Goal: Complete application form

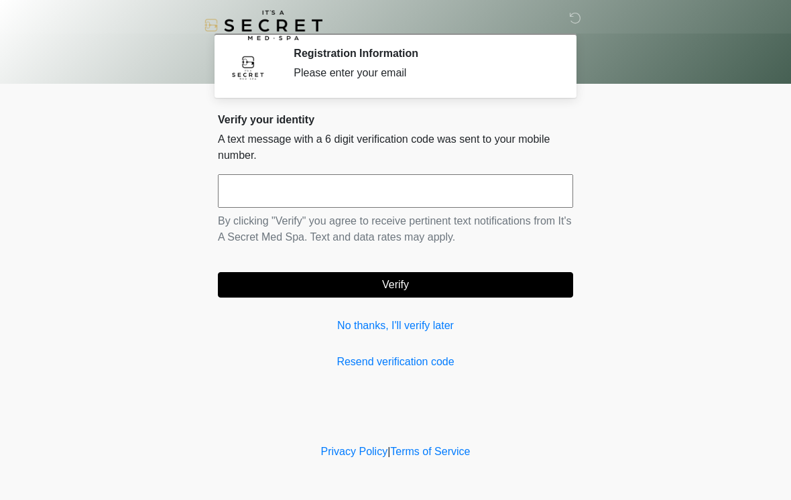
click at [526, 196] on input "text" at bounding box center [395, 191] width 355 height 34
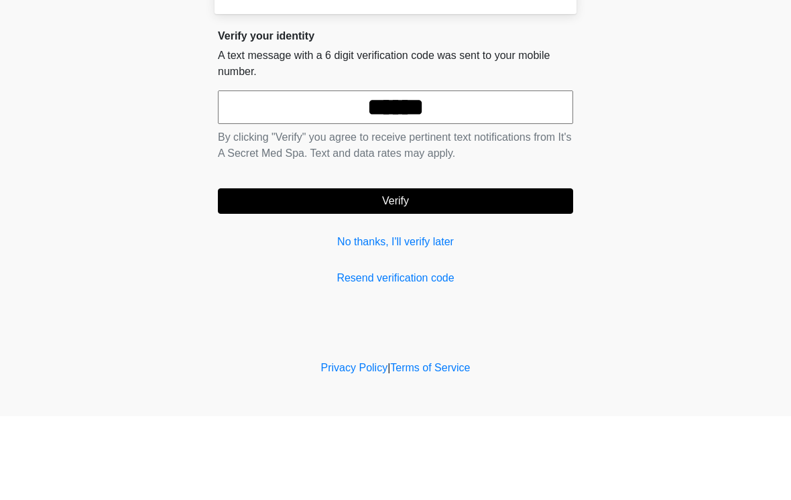
type input "******"
click at [298, 272] on button "Verify" at bounding box center [395, 284] width 355 height 25
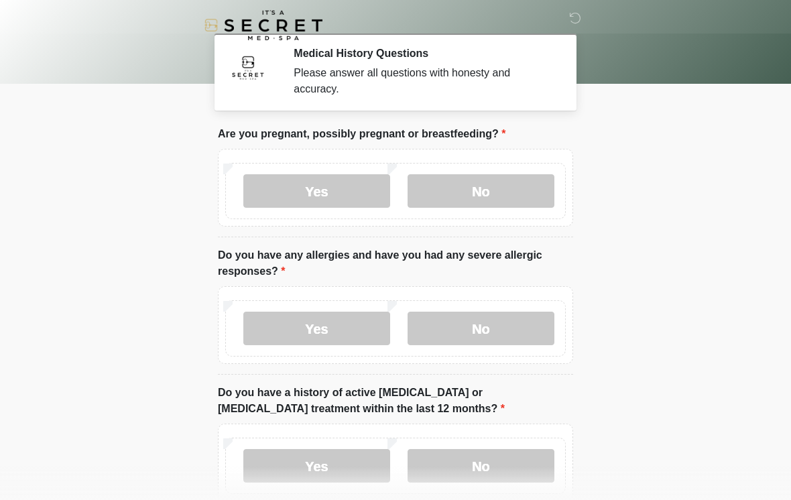
click at [487, 191] on label "No" at bounding box center [480, 191] width 147 height 34
click at [493, 326] on label "No" at bounding box center [480, 329] width 147 height 34
click at [530, 458] on label "No" at bounding box center [480, 466] width 147 height 34
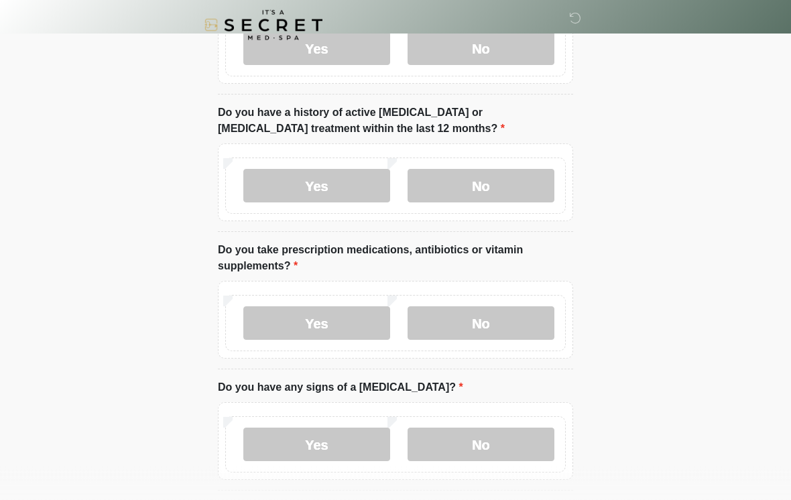
scroll to position [316, 0]
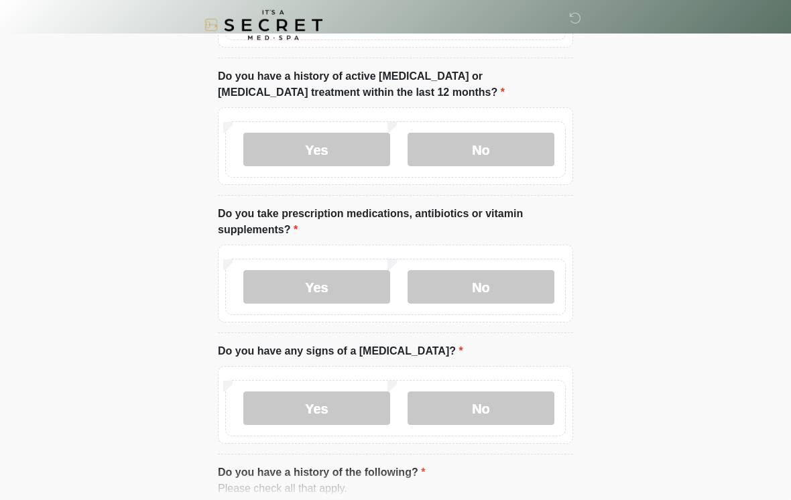
click at [348, 275] on label "Yes" at bounding box center [316, 288] width 147 height 34
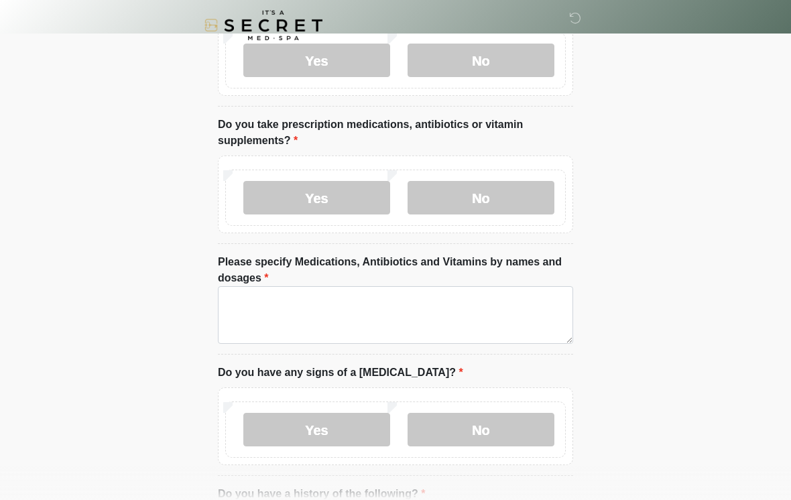
scroll to position [410, 0]
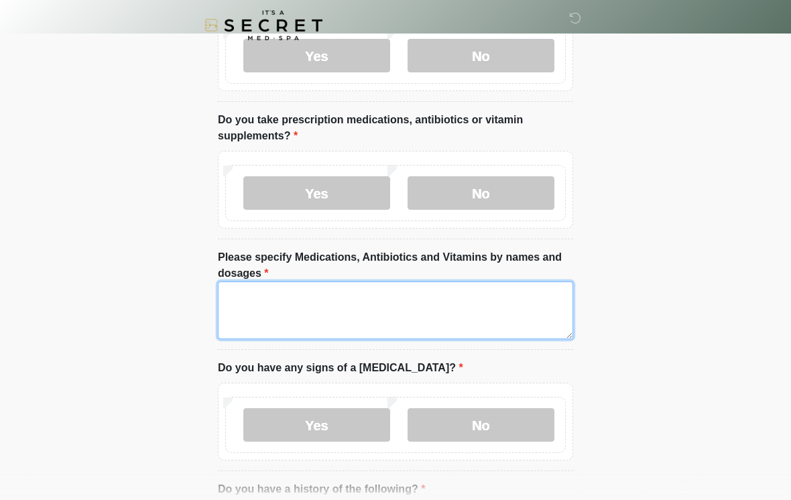
click at [513, 291] on textarea "Please specify Medications, Antibiotics and Vitamins by names and dosages" at bounding box center [395, 310] width 355 height 58
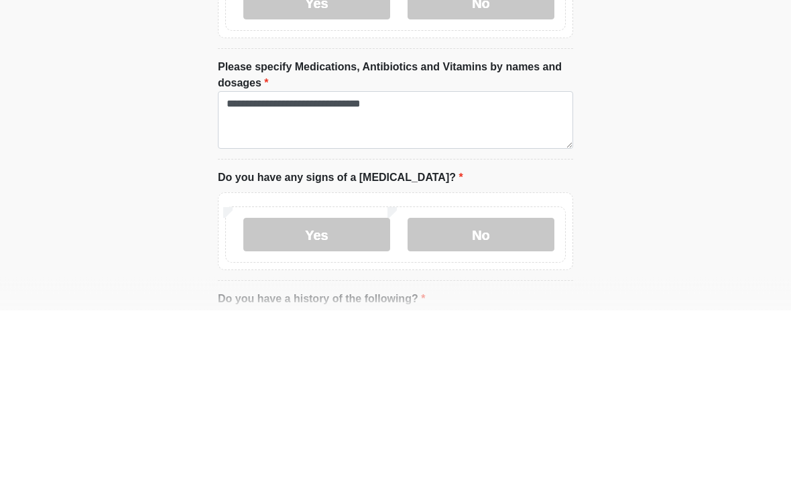
scroll to position [600, 0]
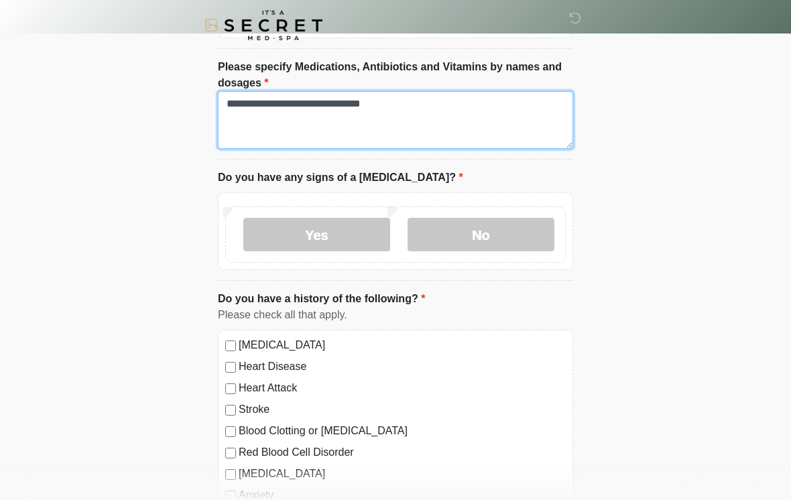
type textarea "**********"
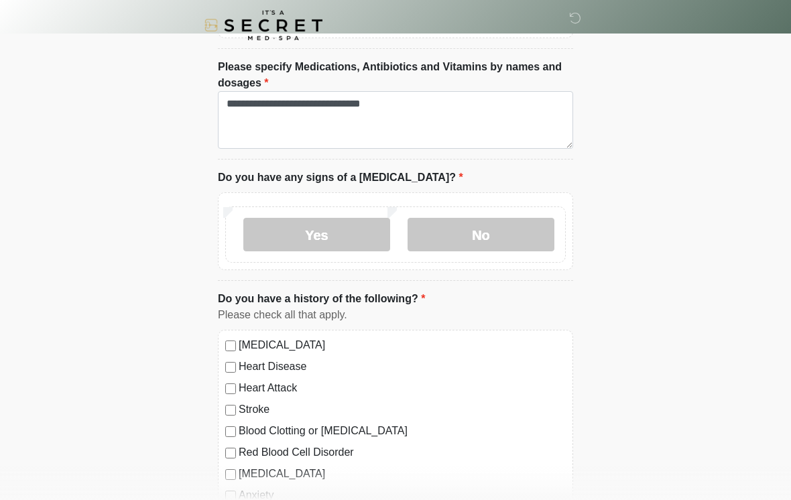
click at [489, 237] on label "No" at bounding box center [480, 235] width 147 height 34
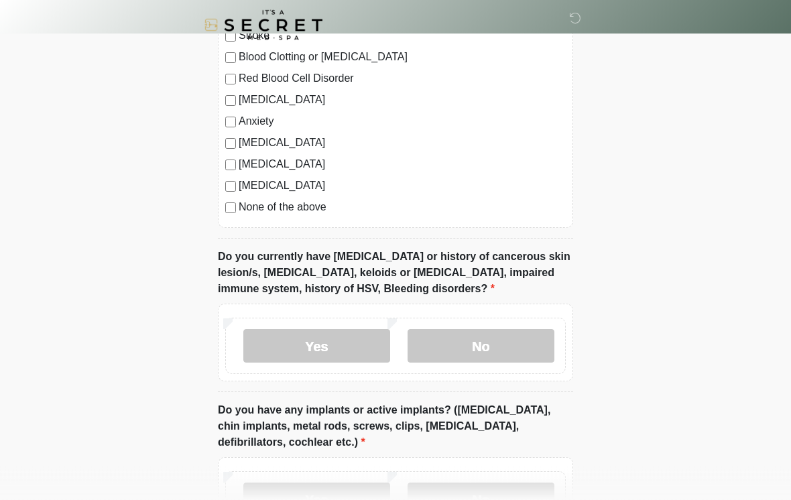
scroll to position [975, 0]
click at [470, 351] on label "No" at bounding box center [480, 345] width 147 height 34
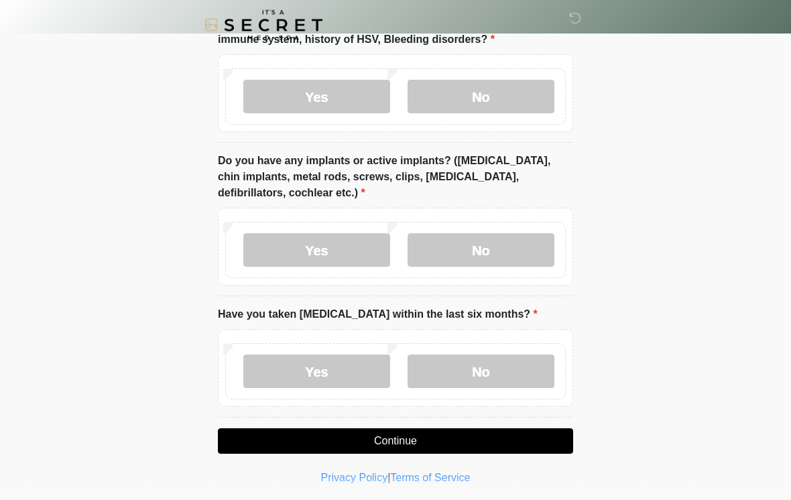
scroll to position [1226, 0]
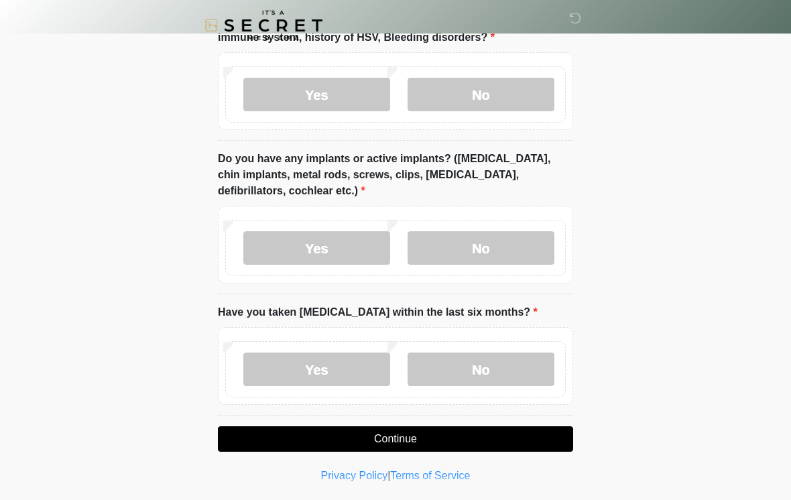
click at [466, 247] on label "No" at bounding box center [480, 248] width 147 height 34
click at [532, 355] on label "No" at bounding box center [480, 369] width 147 height 34
click at [532, 429] on button "Continue" at bounding box center [395, 438] width 355 height 25
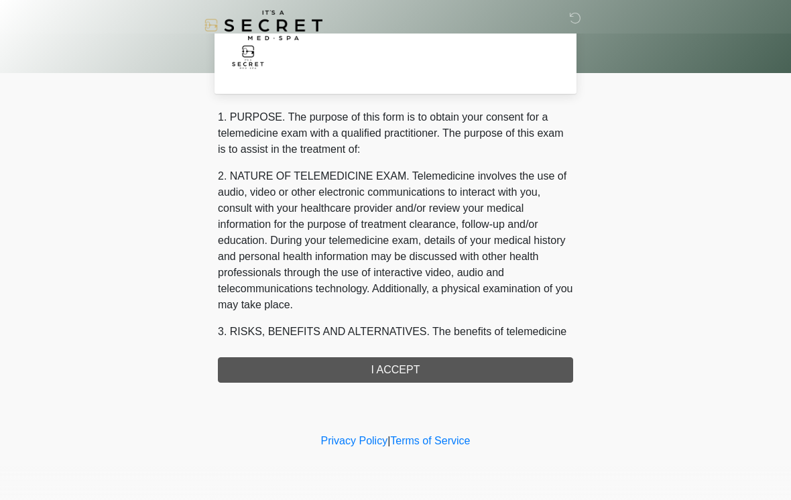
scroll to position [0, 0]
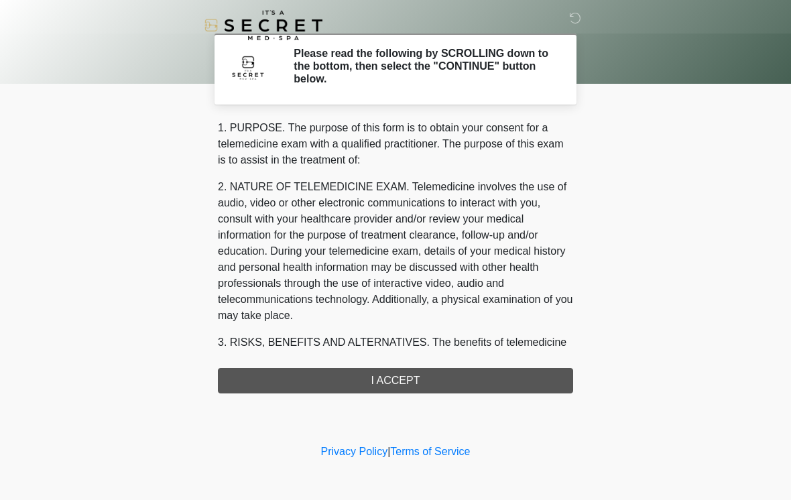
click at [539, 365] on div "1. PURPOSE. The purpose of this form is to obtain your consent for a telemedici…" at bounding box center [395, 256] width 355 height 273
click at [533, 365] on div "1. PURPOSE. The purpose of this form is to obtain your consent for a telemedici…" at bounding box center [395, 256] width 355 height 273
click at [406, 381] on div "1. PURPOSE. The purpose of this form is to obtain your consent for a telemedici…" at bounding box center [395, 256] width 355 height 273
click at [506, 377] on div "1. PURPOSE. The purpose of this form is to obtain your consent for a telemedici…" at bounding box center [395, 256] width 355 height 273
click at [523, 376] on div "1. PURPOSE. The purpose of this form is to obtain your consent for a telemedici…" at bounding box center [395, 256] width 355 height 273
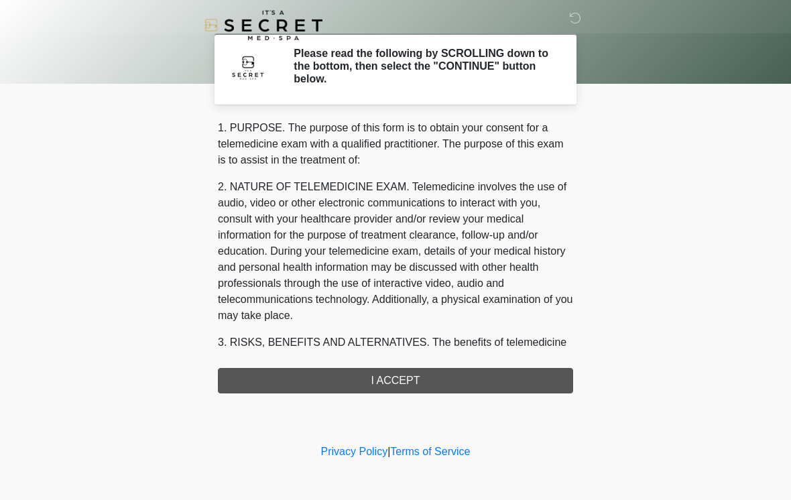
click at [456, 375] on div "1. PURPOSE. The purpose of this form is to obtain your consent for a telemedici…" at bounding box center [395, 256] width 355 height 273
click at [455, 379] on div "1. PURPOSE. The purpose of this form is to obtain your consent for a telemedici…" at bounding box center [395, 256] width 355 height 273
click at [456, 384] on div "1. PURPOSE. The purpose of this form is to obtain your consent for a telemedici…" at bounding box center [395, 256] width 355 height 273
click at [403, 379] on div "1. PURPOSE. The purpose of this form is to obtain your consent for a telemedici…" at bounding box center [395, 256] width 355 height 273
click at [480, 379] on div "1. PURPOSE. The purpose of this form is to obtain your consent for a telemedici…" at bounding box center [395, 256] width 355 height 273
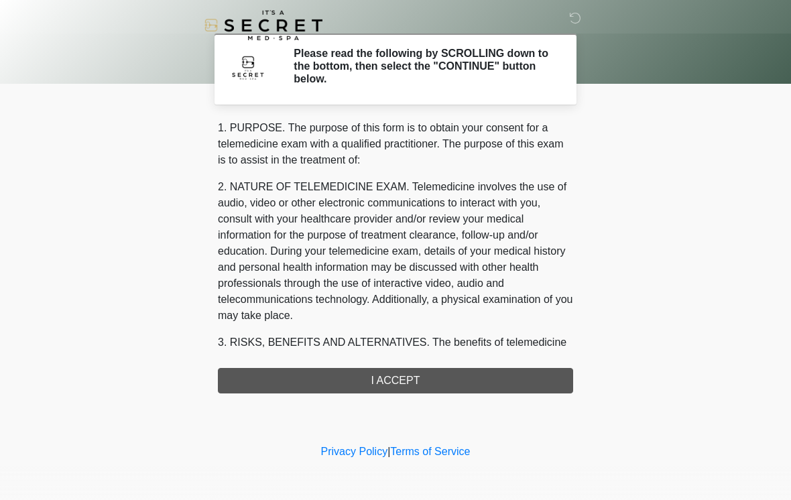
click at [416, 371] on div "1. PURPOSE. The purpose of this form is to obtain your consent for a telemedici…" at bounding box center [395, 256] width 355 height 273
click at [415, 371] on div "1. PURPOSE. The purpose of this form is to obtain your consent for a telemedici…" at bounding box center [395, 256] width 355 height 273
click at [409, 384] on div "1. PURPOSE. The purpose of this form is to obtain your consent for a telemedici…" at bounding box center [395, 256] width 355 height 273
click at [420, 381] on div "1. PURPOSE. The purpose of this form is to obtain your consent for a telemedici…" at bounding box center [395, 256] width 355 height 273
click at [437, 380] on div "1. PURPOSE. The purpose of this form is to obtain your consent for a telemedici…" at bounding box center [395, 256] width 355 height 273
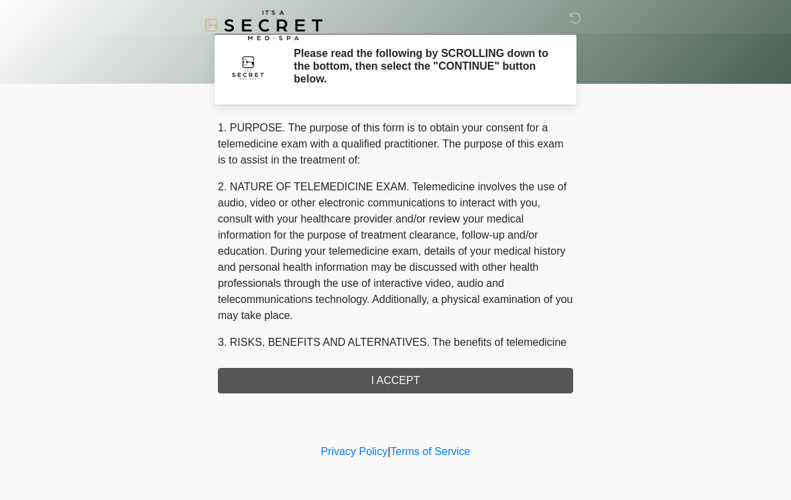
click at [376, 344] on p "3. RISKS, BENEFITS AND ALTERNATIVES. The benefits of telemedicine include havin…" at bounding box center [395, 406] width 355 height 145
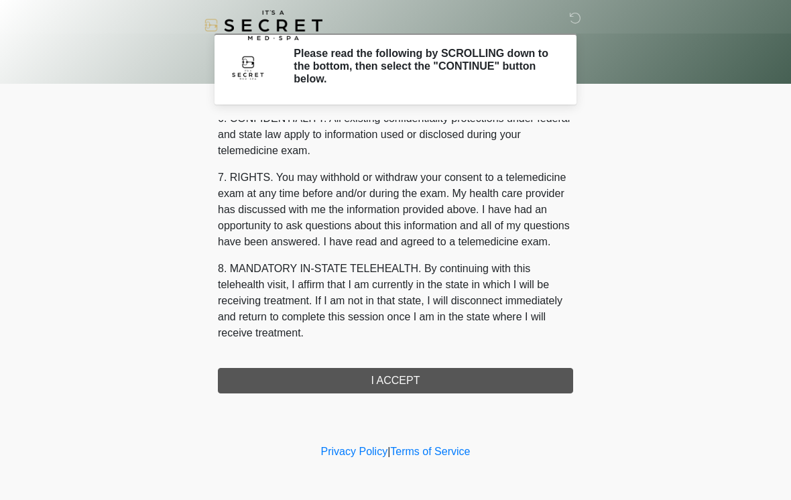
click at [350, 377] on div "1. PURPOSE. The purpose of this form is to obtain your consent for a telemedici…" at bounding box center [395, 256] width 355 height 273
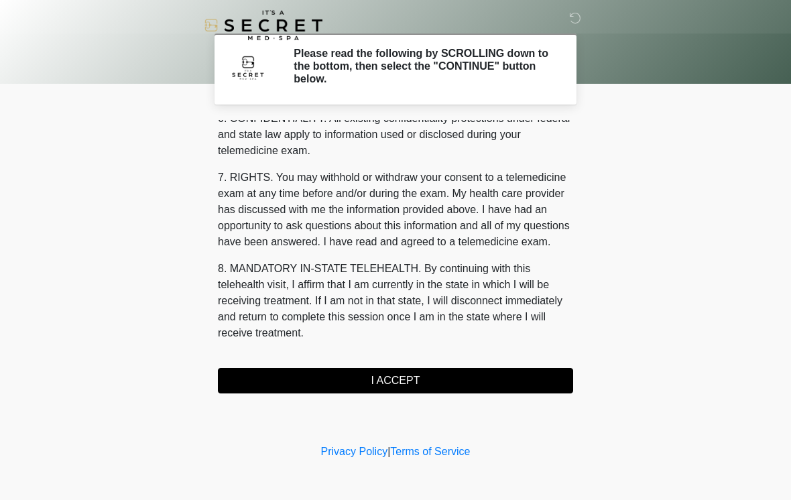
scroll to position [545, 0]
click at [349, 375] on button "I ACCEPT" at bounding box center [395, 380] width 355 height 25
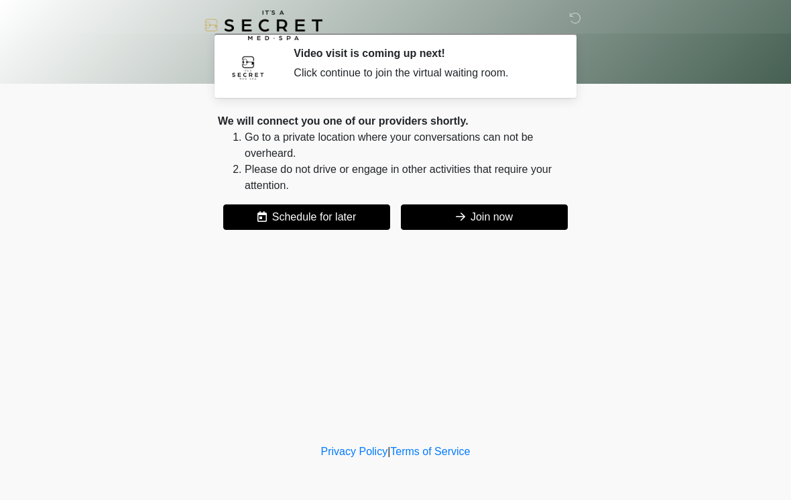
click at [521, 221] on button "Join now" at bounding box center [484, 216] width 167 height 25
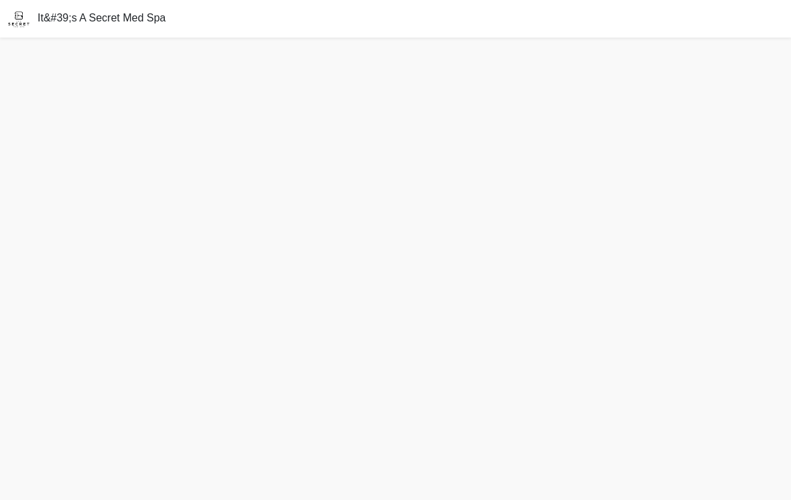
scroll to position [4, 0]
